Goal: Task Accomplishment & Management: Manage account settings

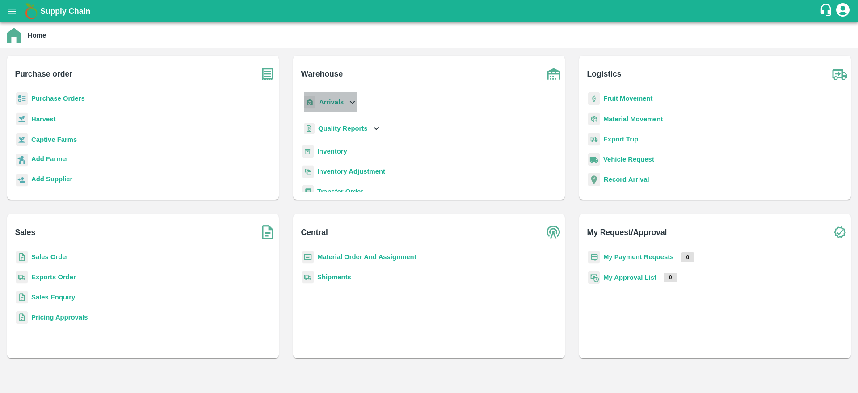
click at [339, 93] on div "Arrivals" at bounding box center [329, 102] width 55 height 20
click at [339, 144] on span "DC Arrivals" at bounding box center [342, 143] width 33 height 10
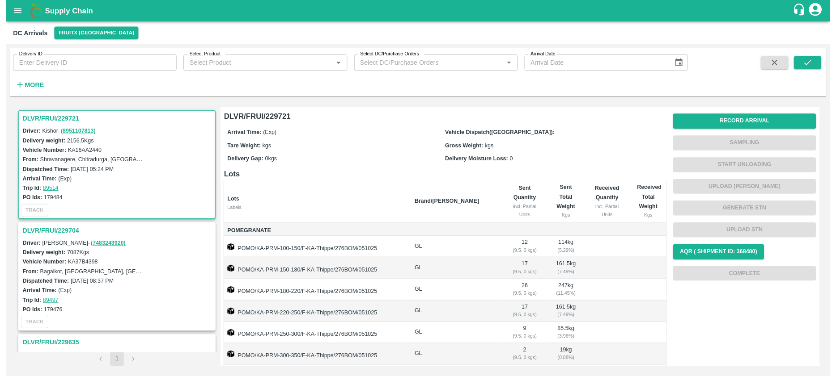
scroll to position [162, 0]
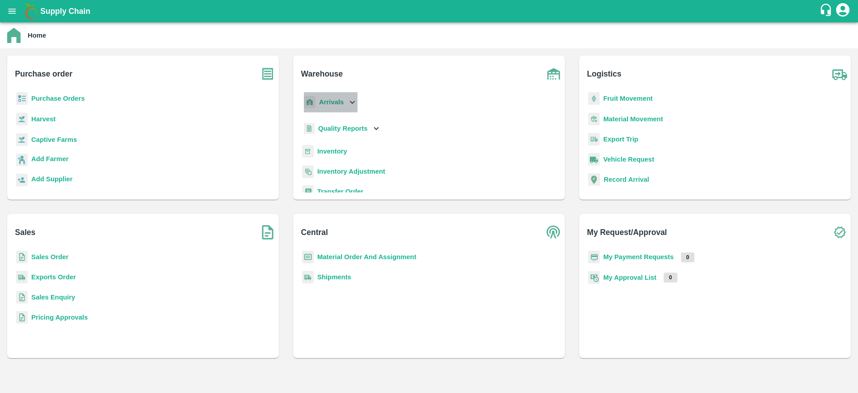
click at [328, 97] on p "Arrivals" at bounding box center [331, 102] width 25 height 10
click at [352, 139] on span "DC Arrivals" at bounding box center [342, 143] width 33 height 10
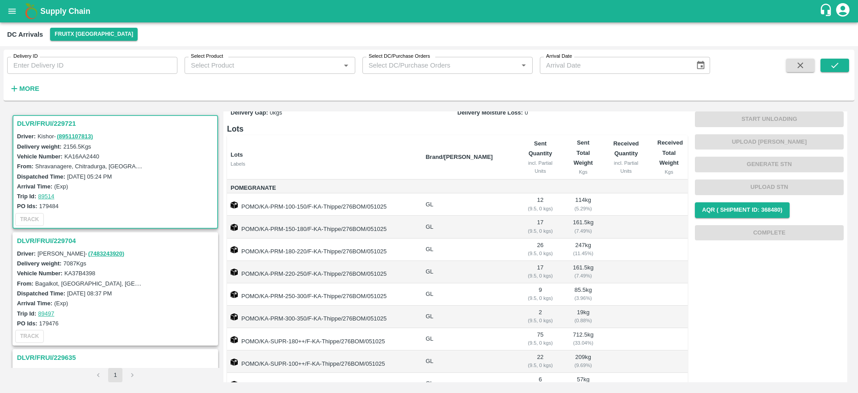
scroll to position [51, 0]
click at [36, 120] on h3 "DLVR/FRUI/229721" at bounding box center [116, 124] width 199 height 12
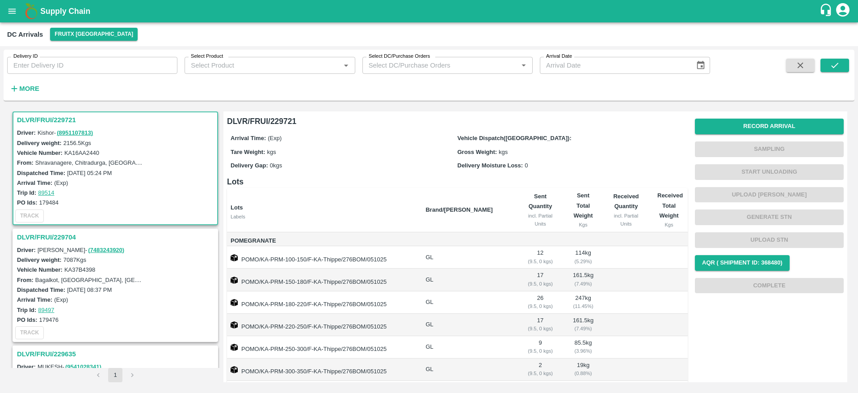
scroll to position [1, 0]
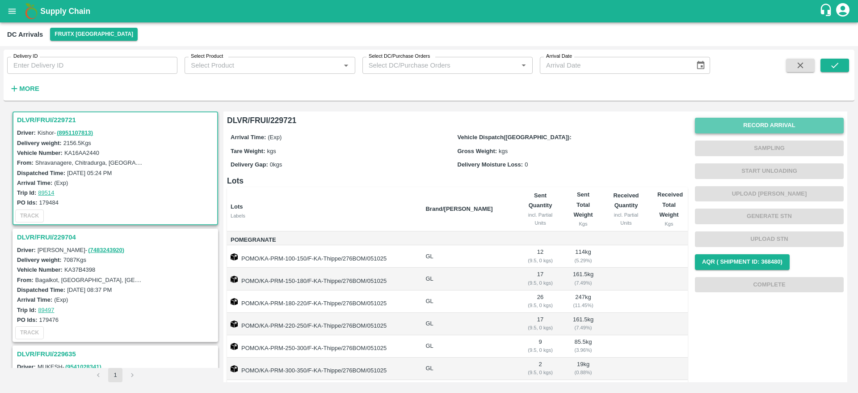
click at [785, 124] on button "Record Arrival" at bounding box center [769, 126] width 149 height 16
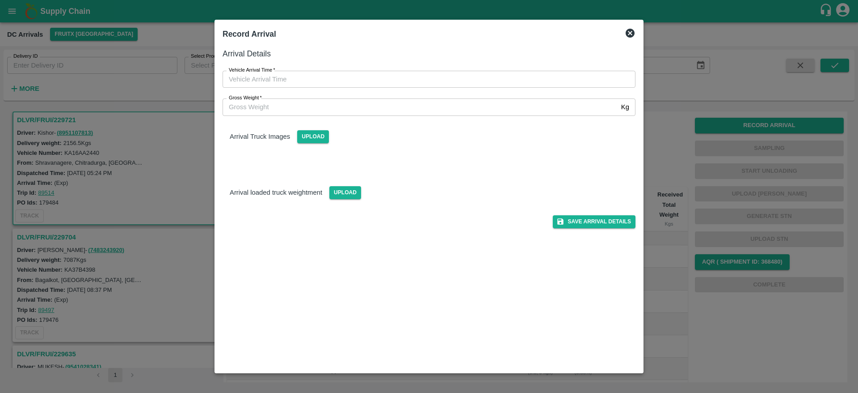
type input "DD/MM/YYYY hh:mm aa"
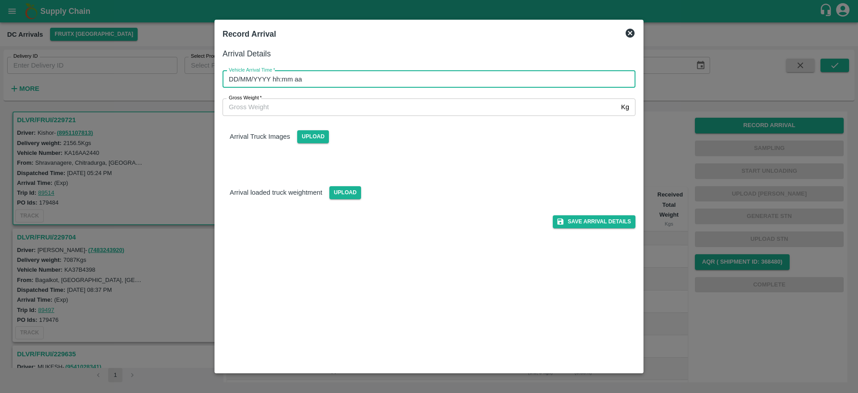
click at [445, 77] on input "DD/MM/YYYY hh:mm aa" at bounding box center [426, 79] width 407 height 17
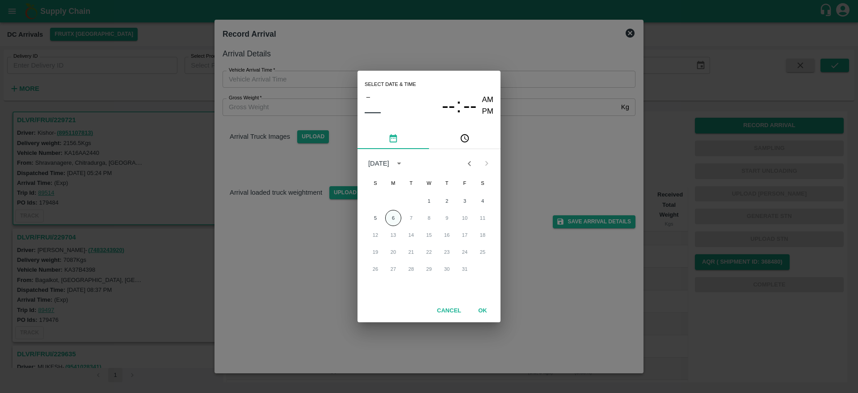
click at [389, 222] on button "6" at bounding box center [393, 218] width 16 height 16
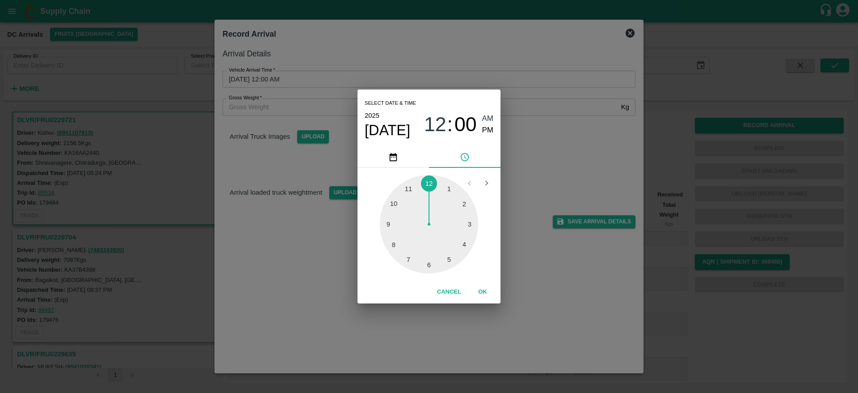
click at [466, 245] on div at bounding box center [429, 224] width 98 height 98
type input "[DATE] 04:00 AM"
click at [483, 290] on button "OK" at bounding box center [483, 292] width 29 height 16
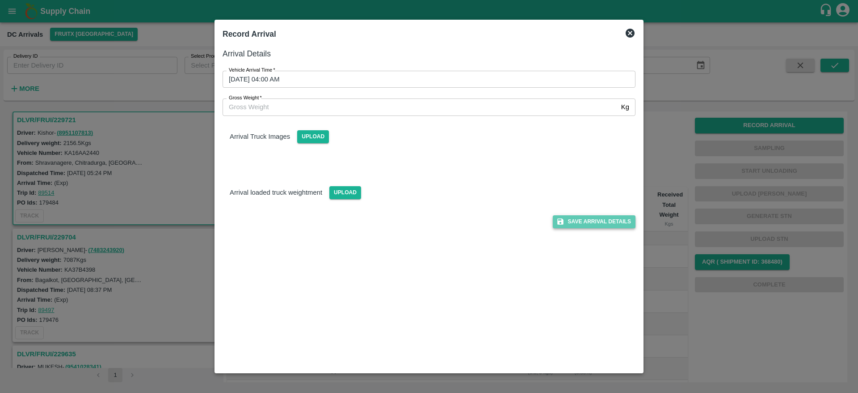
click at [583, 215] on button "Save Arrival Details" at bounding box center [594, 221] width 83 height 13
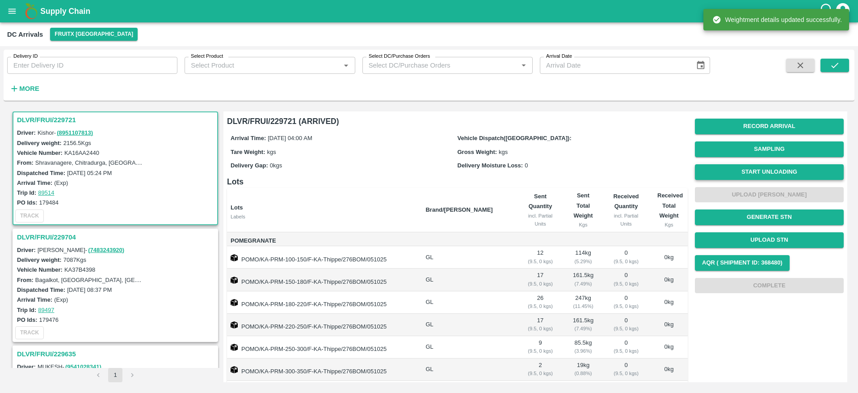
click at [777, 176] on button "Start Unloading" at bounding box center [769, 172] width 149 height 16
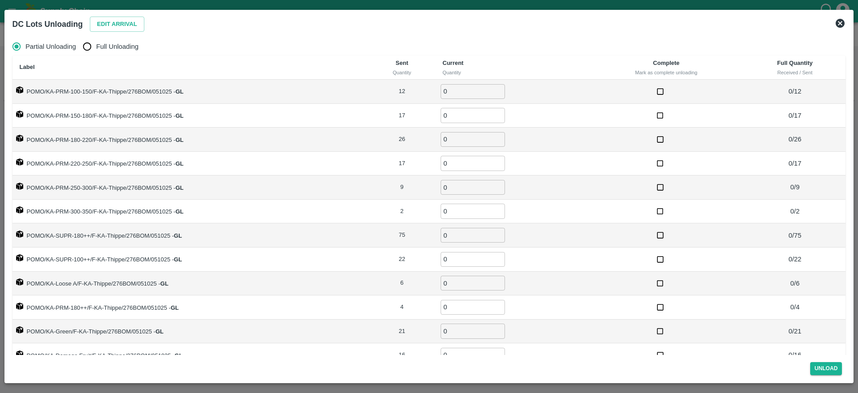
click at [110, 52] on label "Full Unloading" at bounding box center [108, 47] width 60 height 18
click at [96, 52] on input "Full Unloading" at bounding box center [87, 47] width 18 height 18
radio input "true"
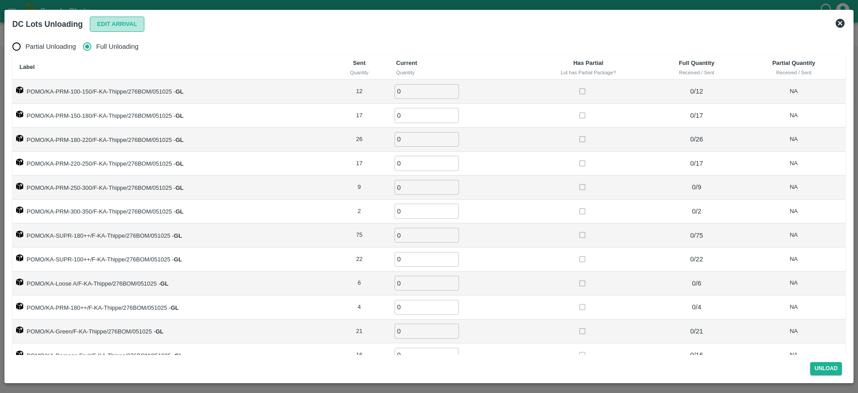
click at [111, 17] on button "Edit Arrival" at bounding box center [117, 25] width 55 height 16
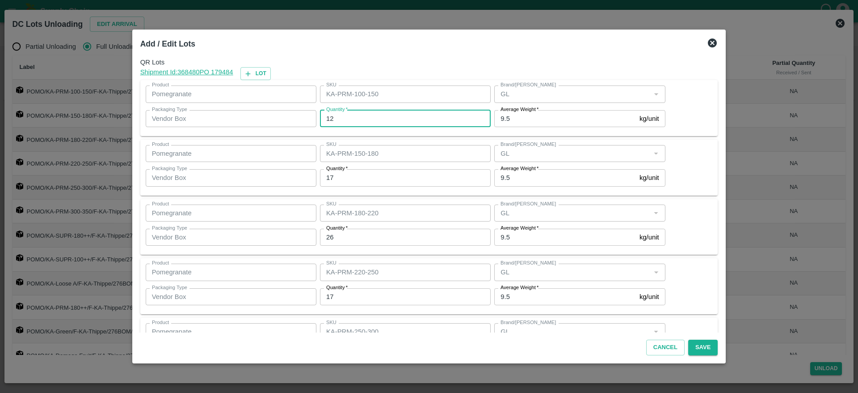
click at [370, 120] on input "12" at bounding box center [405, 118] width 171 height 17
type input "13"
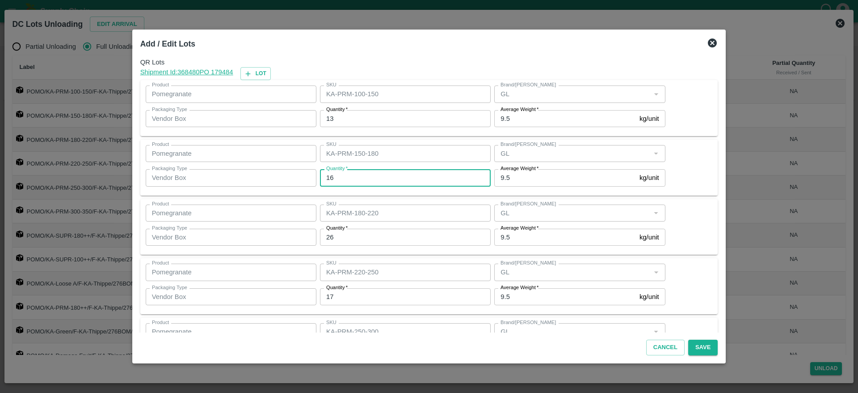
type input "16"
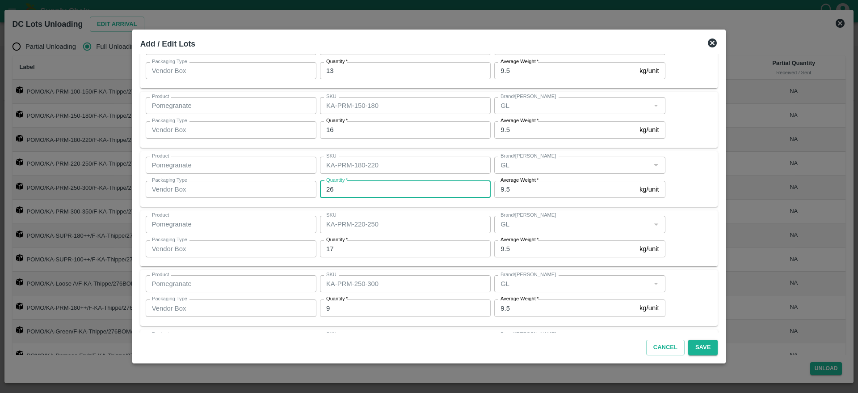
scroll to position [50, 0]
type input "23"
type input "16"
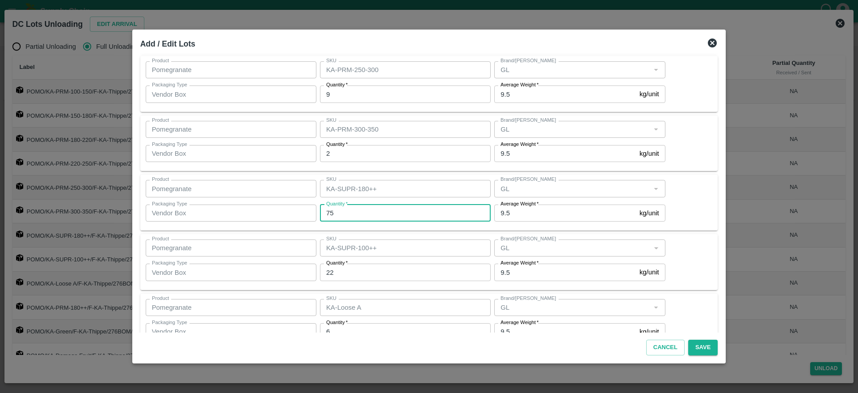
scroll to position [287, 0]
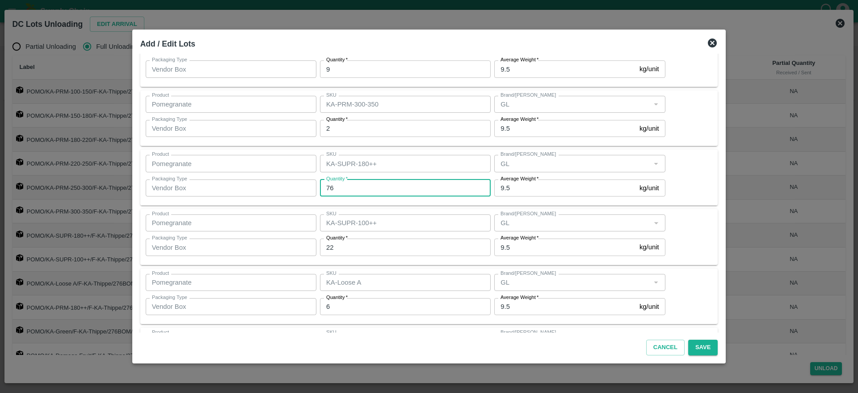
type input "76"
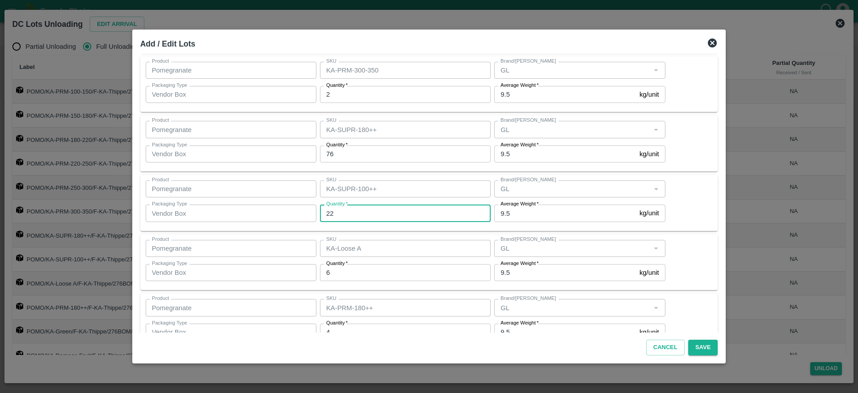
scroll to position [327, 0]
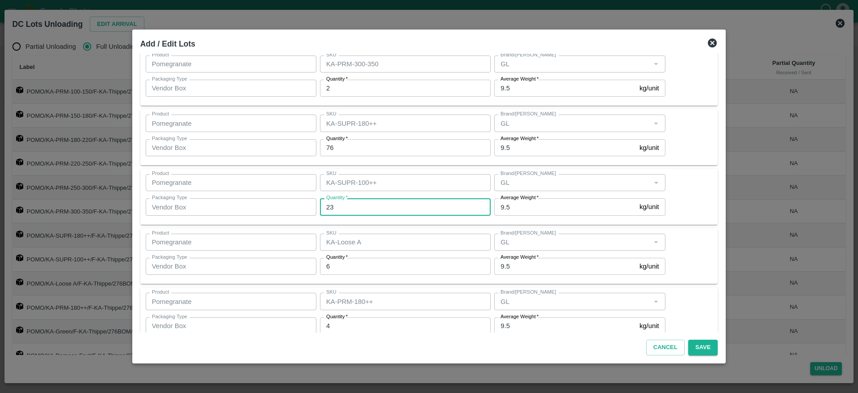
type input "23"
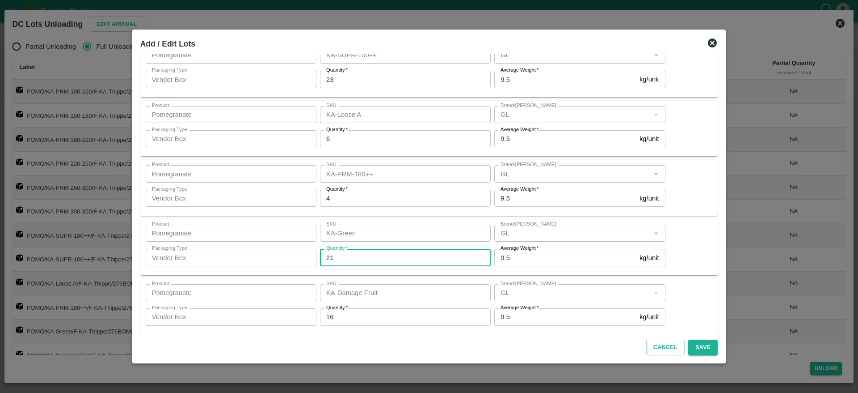
scroll to position [463, 0]
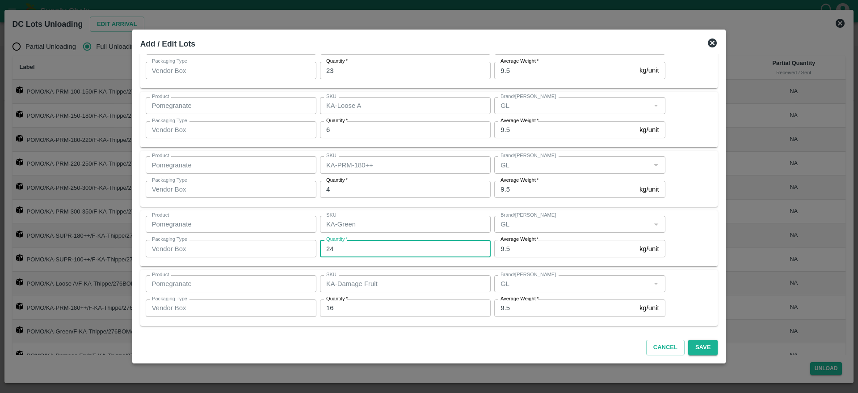
type input "24"
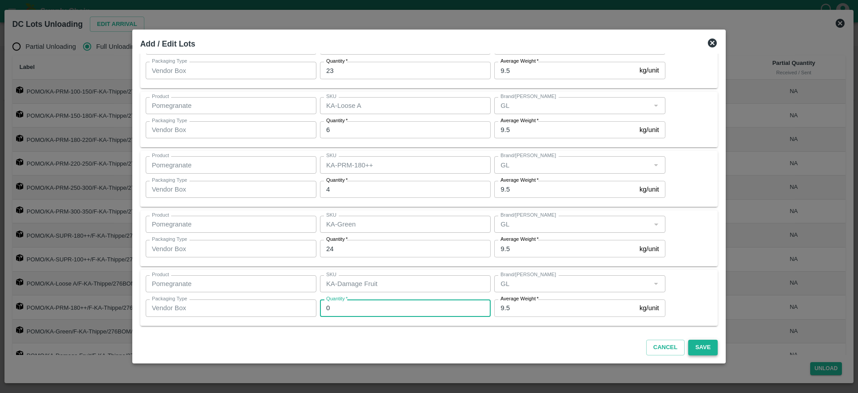
type input "0"
click at [691, 346] on button "Save" at bounding box center [704, 347] width 30 height 16
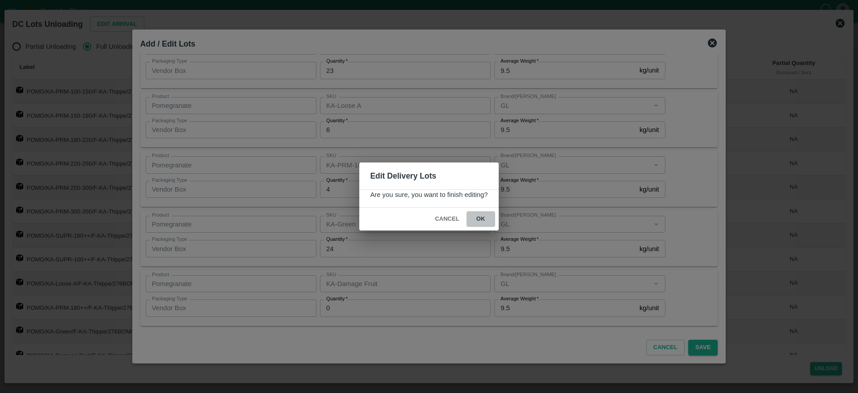
click at [478, 219] on button "ok" at bounding box center [481, 219] width 29 height 16
click at [448, 217] on span "Cancel" at bounding box center [446, 219] width 31 height 16
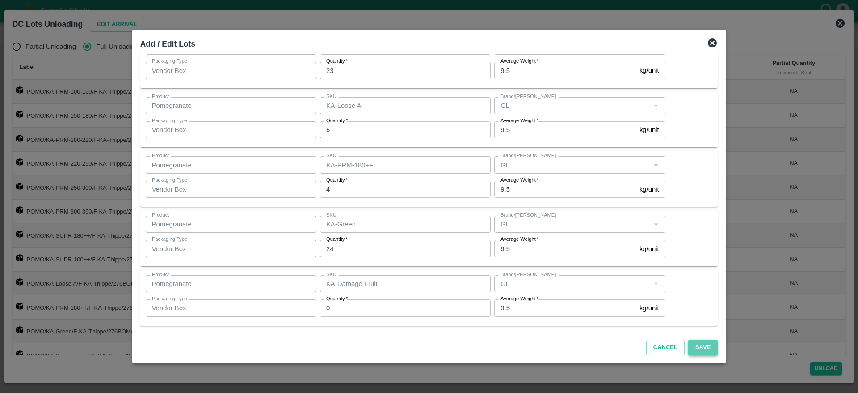
click at [694, 349] on button "Save" at bounding box center [704, 347] width 30 height 16
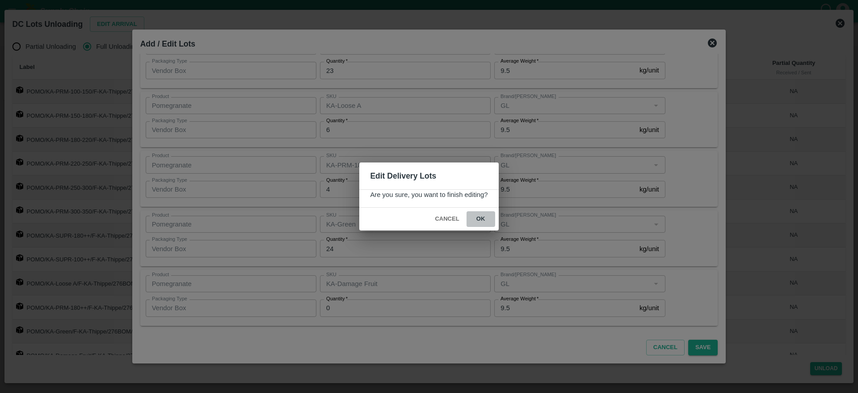
click at [485, 218] on button "ok" at bounding box center [481, 219] width 29 height 16
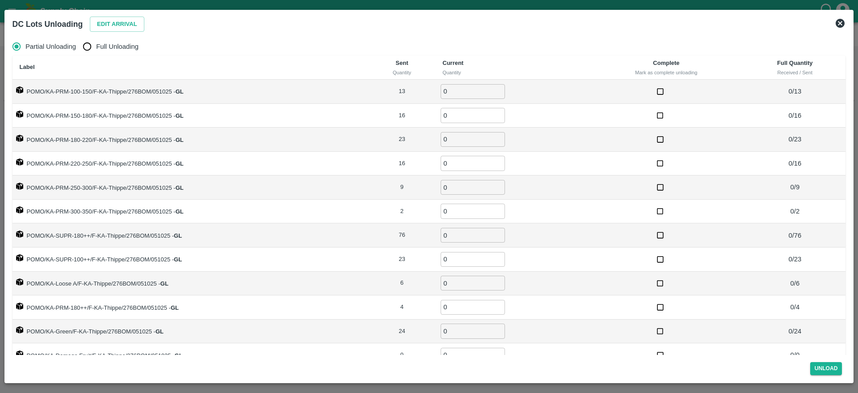
radio input "true"
click at [125, 44] on span "Full Unloading" at bounding box center [117, 47] width 42 height 10
click at [96, 44] on input "Full Unloading" at bounding box center [87, 47] width 18 height 18
radio input "true"
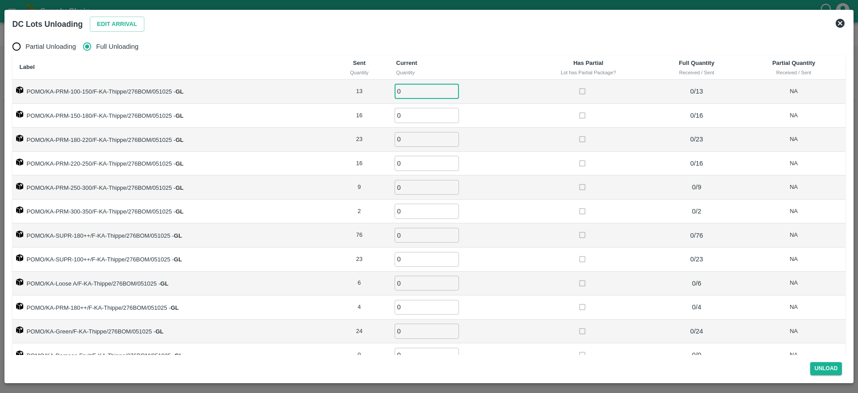
click at [416, 89] on input "0" at bounding box center [427, 91] width 64 height 15
type input "13"
type input "16"
type input "23"
type input "16"
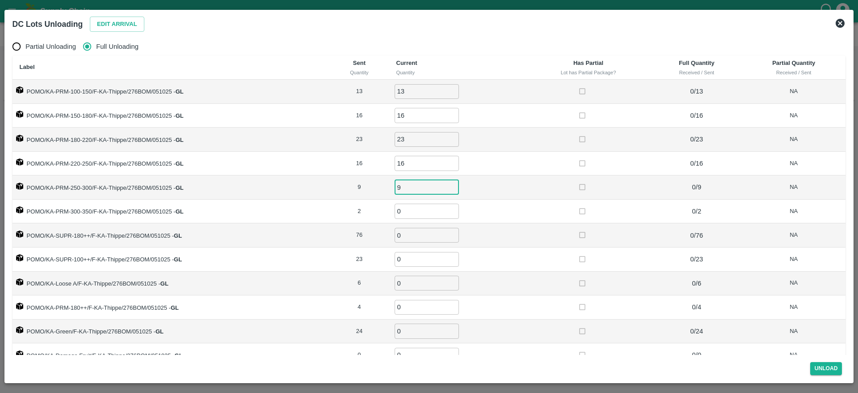
type input "9"
type input "2"
type input "76"
type input "23"
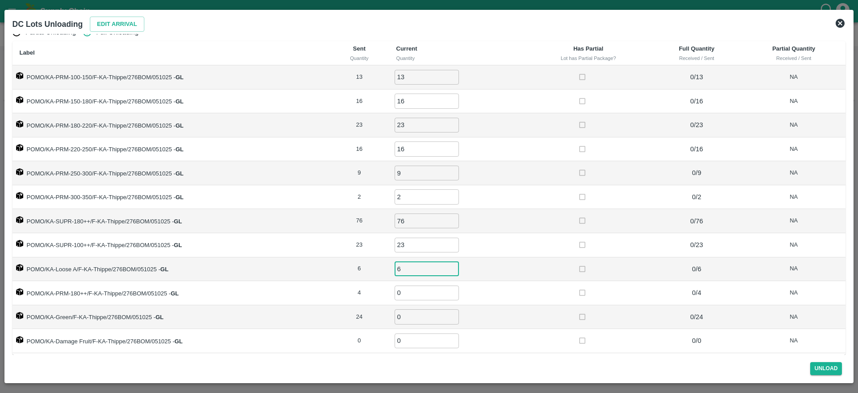
type input "6"
type input "4"
type input "24"
click at [821, 369] on div "Unload" at bounding box center [429, 367] width 841 height 24
click at [825, 363] on button "Unload" at bounding box center [827, 368] width 32 height 13
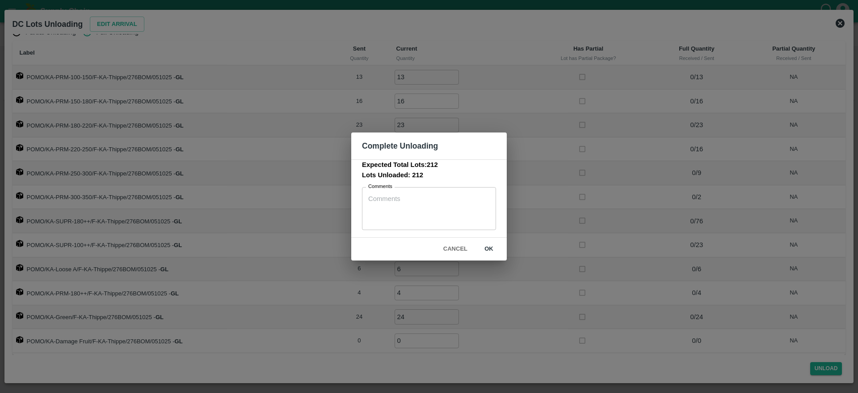
click at [487, 246] on button "ok" at bounding box center [489, 249] width 29 height 16
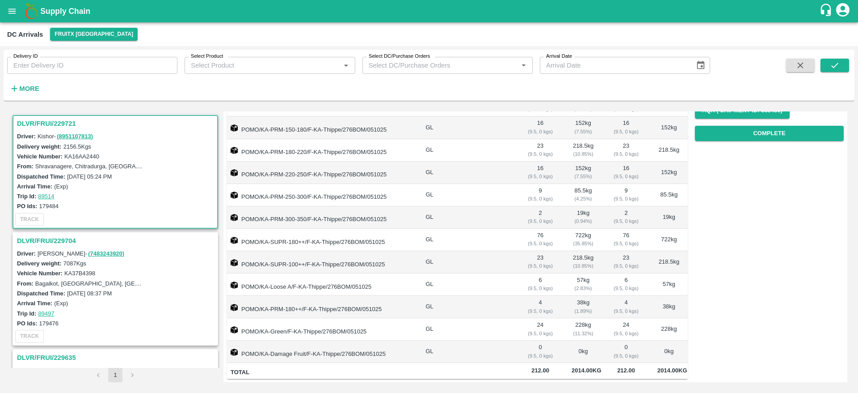
scroll to position [0, 0]
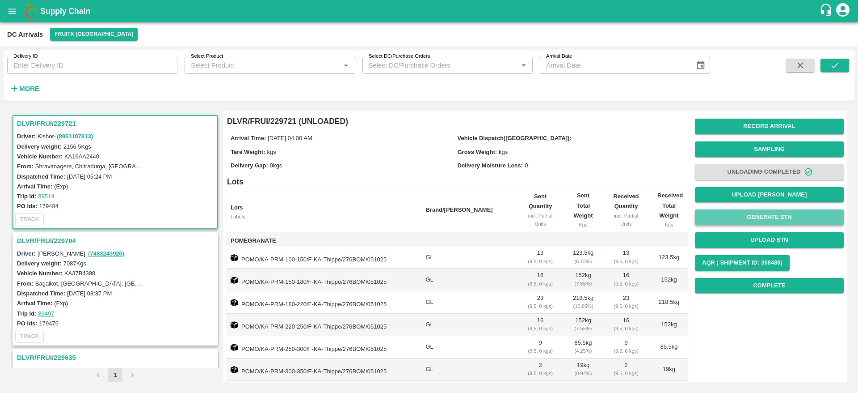
click at [759, 218] on button "Generate STN" at bounding box center [769, 217] width 149 height 16
click at [760, 220] on button "Generate STN" at bounding box center [769, 217] width 149 height 16
click at [51, 123] on h3 "DLVR/FRUI/229721" at bounding box center [116, 124] width 199 height 12
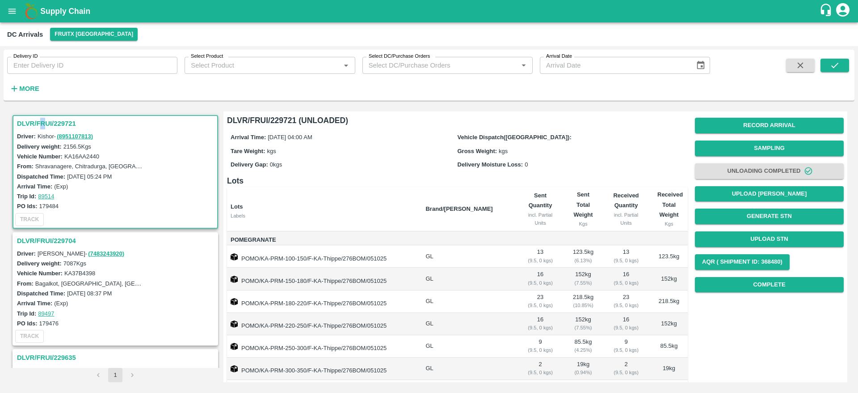
drag, startPoint x: 42, startPoint y: 114, endPoint x: 44, endPoint y: 119, distance: 5.7
click at [44, 119] on div "DLVR/FRUI/229721 Driver: [PERSON_NAME] - ( 8951107813 ) Delivery weight: 2156.5…" at bounding box center [115, 239] width 209 height 256
click at [44, 119] on h3 "DLVR/FRUI/229721" at bounding box center [116, 124] width 199 height 12
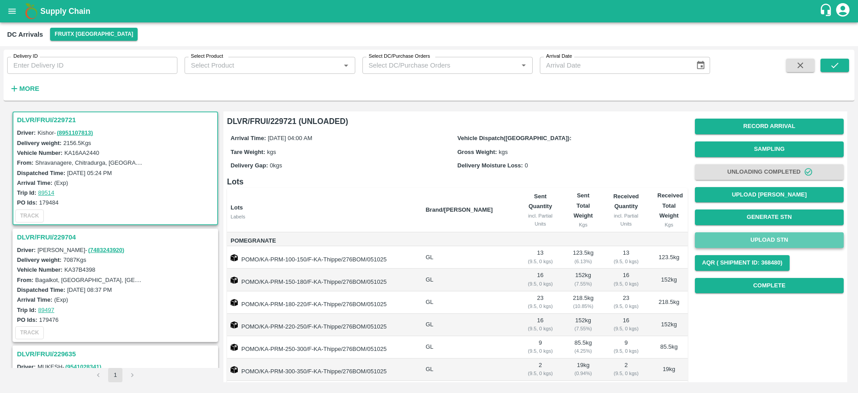
click at [760, 243] on button "Upload STN" at bounding box center [769, 240] width 149 height 16
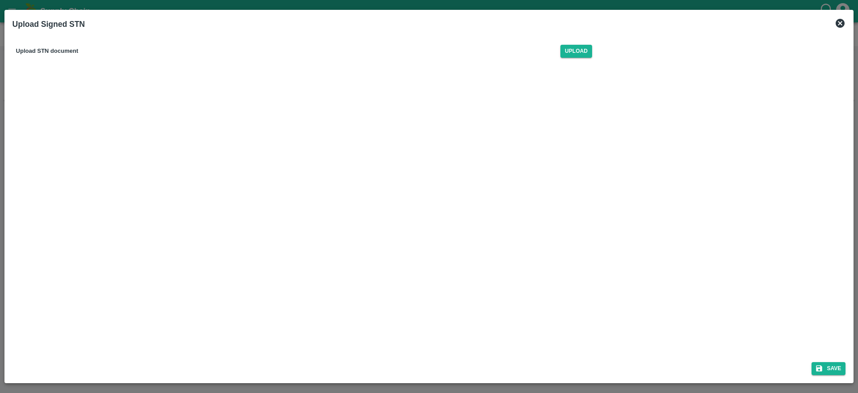
click at [578, 60] on div "Upload STN document Upload" at bounding box center [304, 51] width 583 height 27
click at [579, 52] on span "Upload" at bounding box center [577, 51] width 32 height 13
click at [0, 0] on input "Upload" at bounding box center [0, 0] width 0 height 0
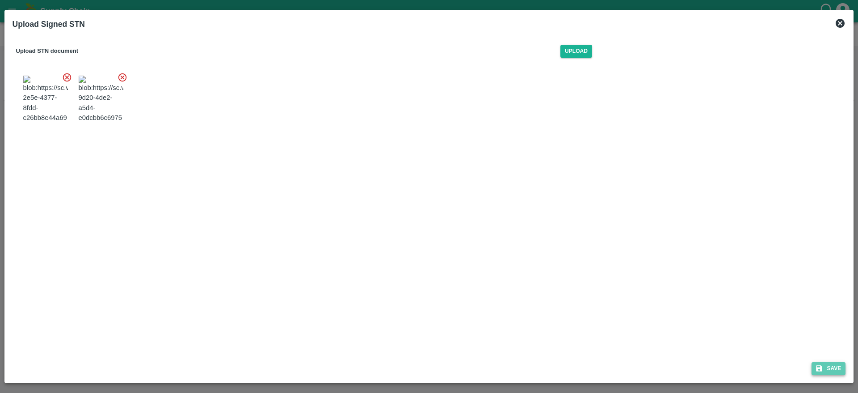
click at [822, 369] on icon "submit" at bounding box center [820, 368] width 6 height 6
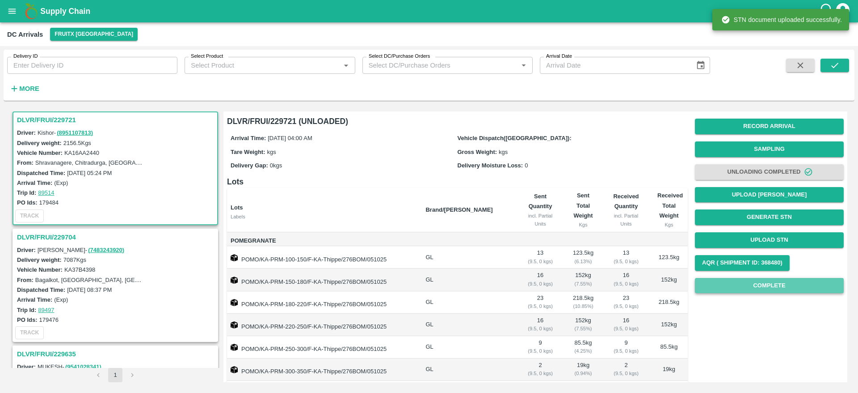
click at [747, 284] on button "Complete" at bounding box center [769, 286] width 149 height 16
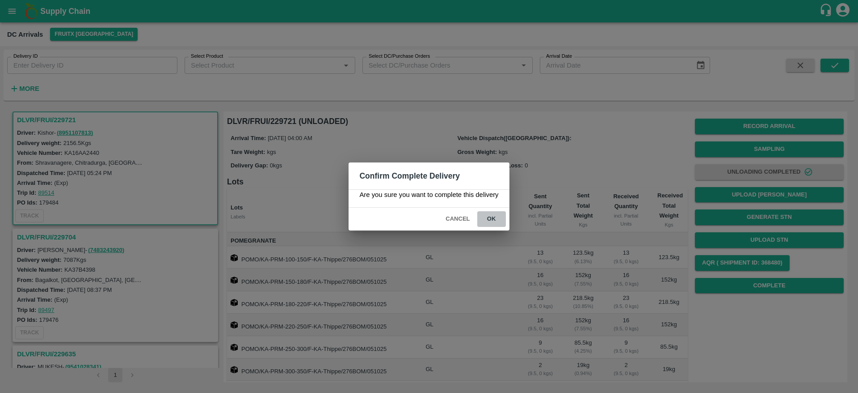
click at [490, 215] on button "ok" at bounding box center [491, 219] width 29 height 16
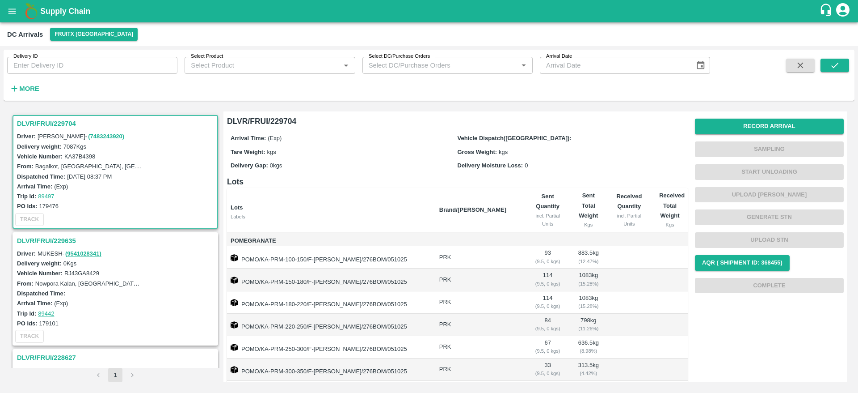
click at [48, 122] on h3 "DLVR/FRUI/229704" at bounding box center [116, 124] width 199 height 12
click at [41, 124] on h3 "DLVR/FRUI/229704" at bounding box center [116, 124] width 199 height 12
click at [34, 118] on h3 "DLVR/FRUI/229704" at bounding box center [116, 124] width 199 height 12
